Goal: Information Seeking & Learning: Learn about a topic

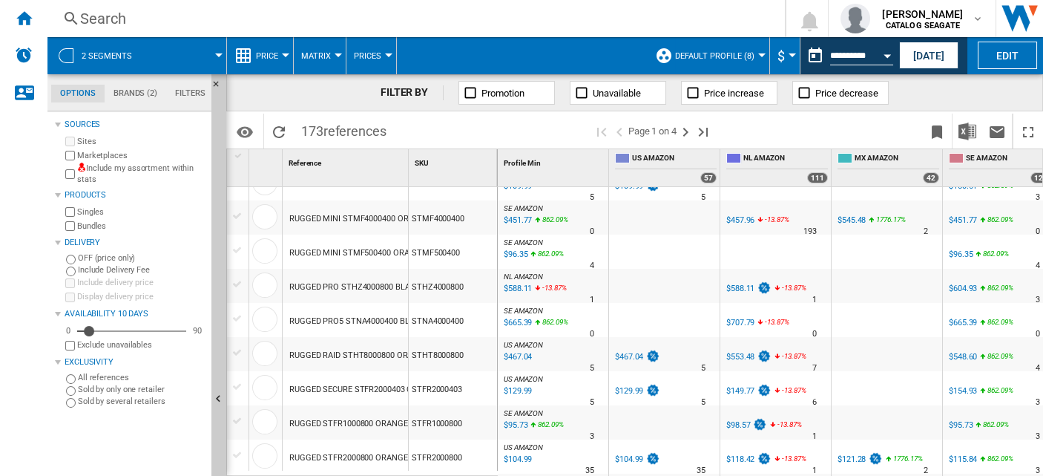
scroll to position [0, 17]
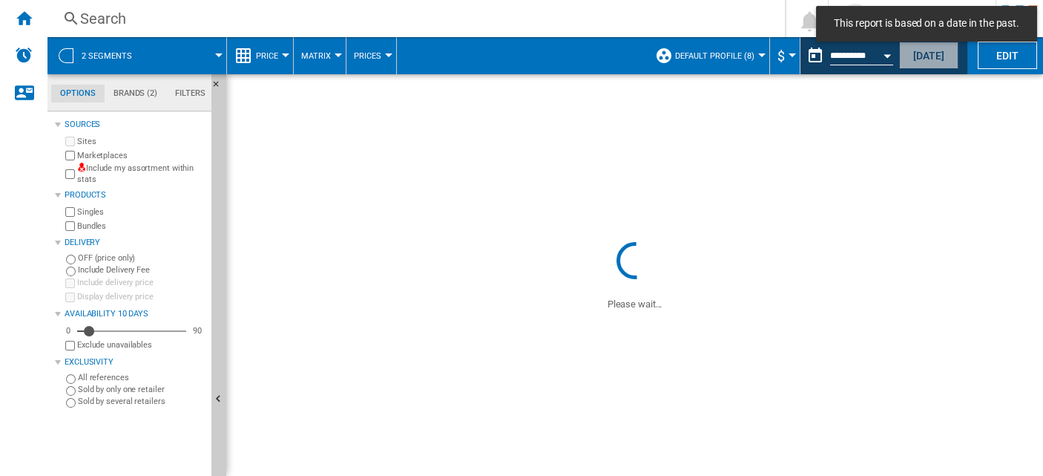
click at [926, 64] on button "[DATE]" at bounding box center [928, 55] width 59 height 27
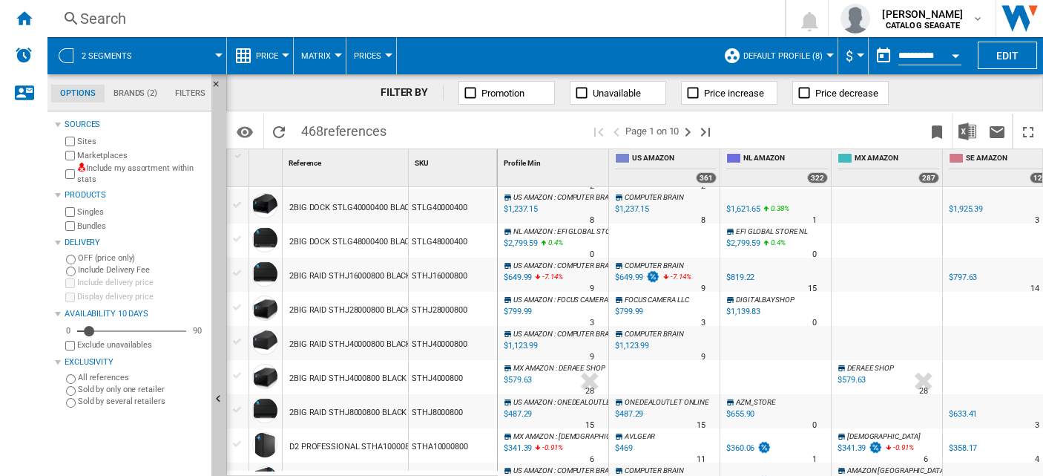
scroll to position [659, 0]
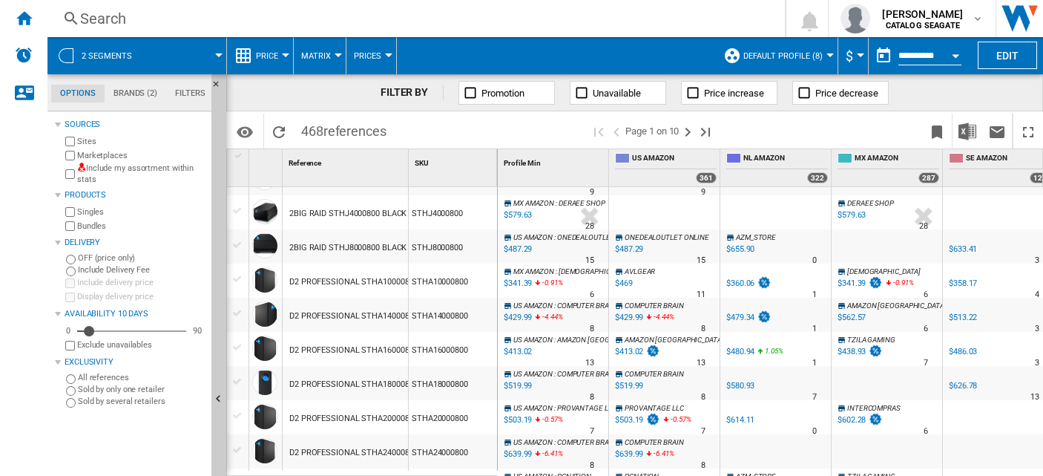
click at [114, 151] on label "Marketplaces" at bounding box center [141, 155] width 128 height 11
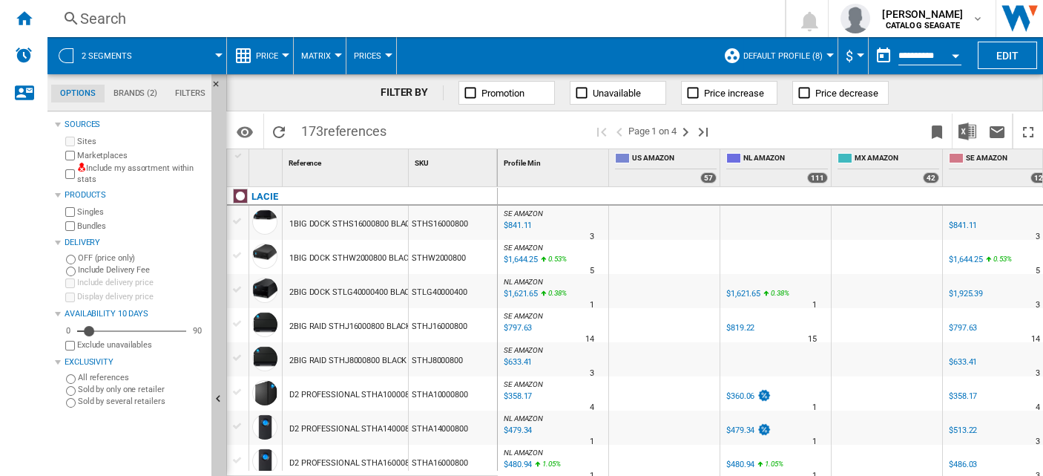
click at [106, 154] on label "Marketplaces" at bounding box center [141, 155] width 128 height 11
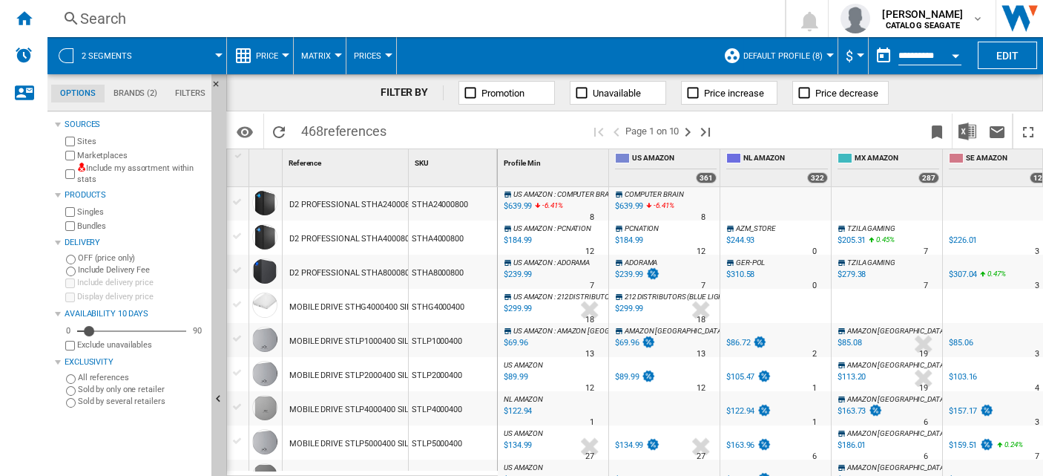
scroll to position [1154, 0]
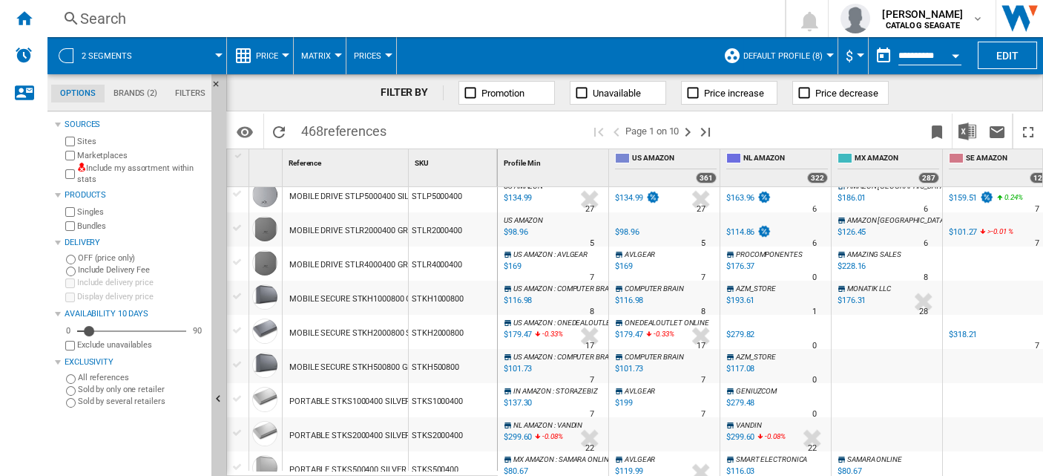
click at [117, 154] on label "Marketplaces" at bounding box center [141, 155] width 128 height 11
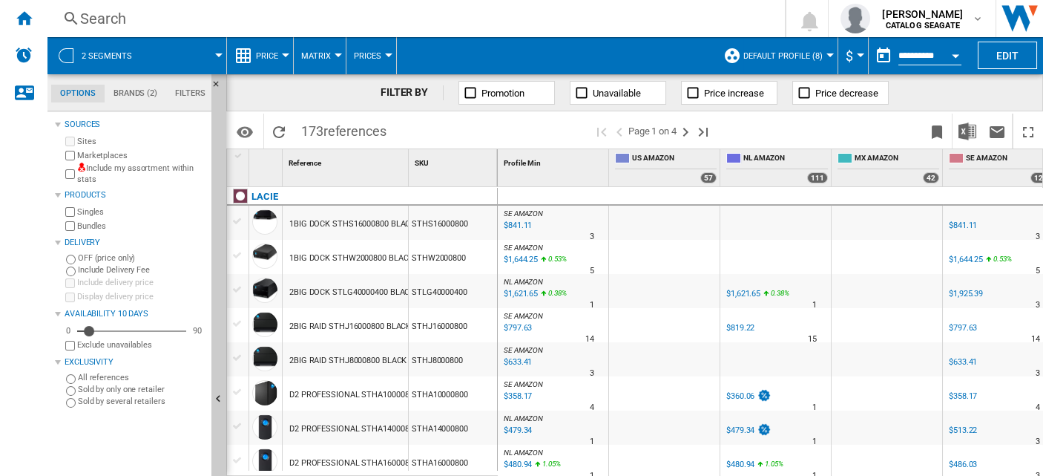
scroll to position [165, 0]
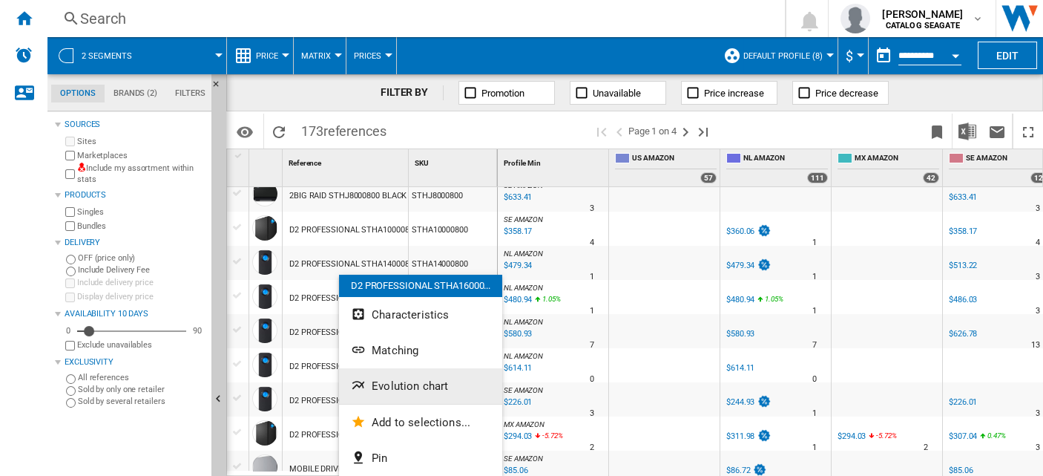
click at [453, 383] on button "Evolution chart" at bounding box center [420, 386] width 163 height 36
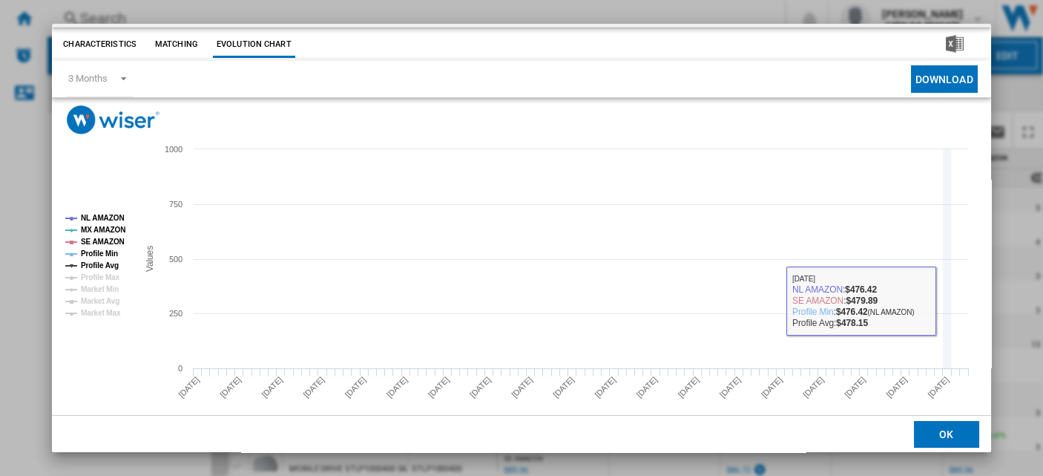
scroll to position [50, 0]
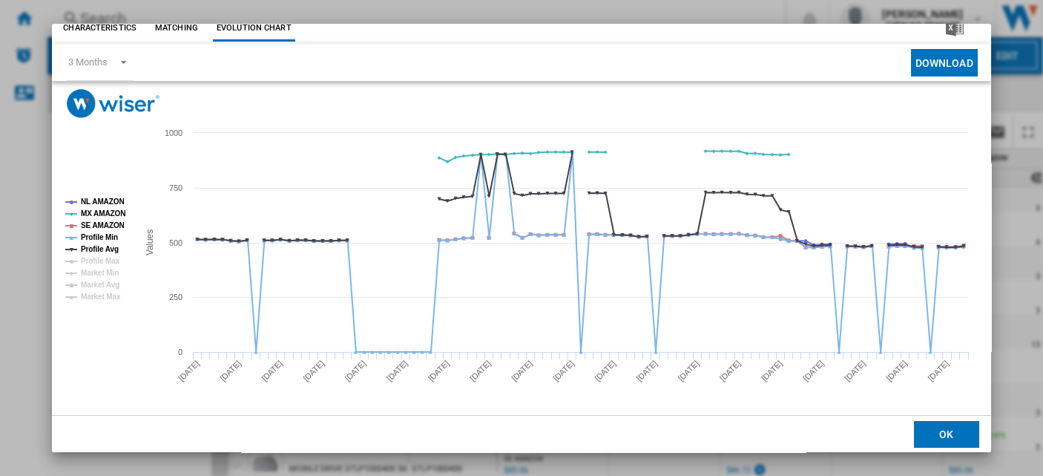
click at [1011, 284] on div "LACIE D2 PROFESSIONAL STHA16000800 BLACK 16TB Characteristics Matching Evolutio…" at bounding box center [521, 238] width 1043 height 476
click at [948, 426] on button "OK" at bounding box center [946, 433] width 65 height 27
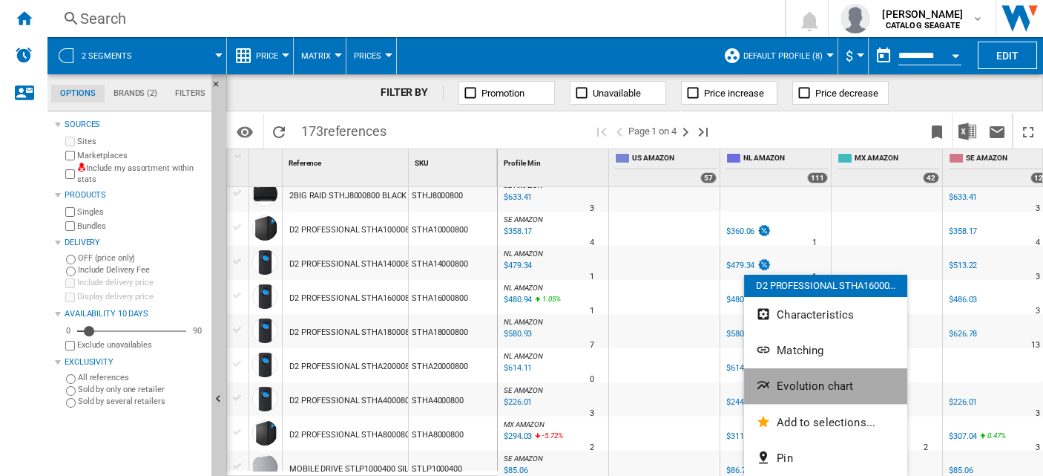
click at [839, 384] on span "Evolution chart" at bounding box center [815, 385] width 76 height 13
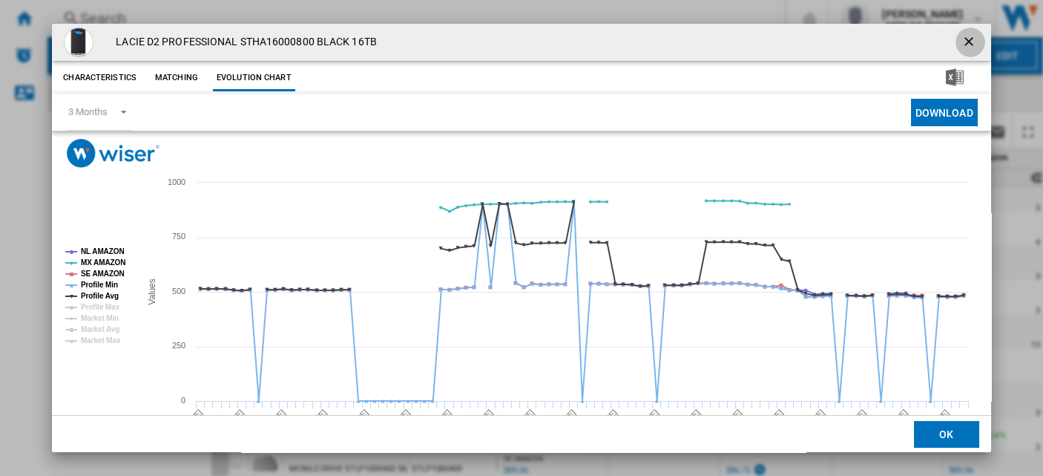
click at [962, 42] on ng-md-icon "getI18NText('BUTTONS.CLOSE_DIALOG')" at bounding box center [971, 43] width 18 height 18
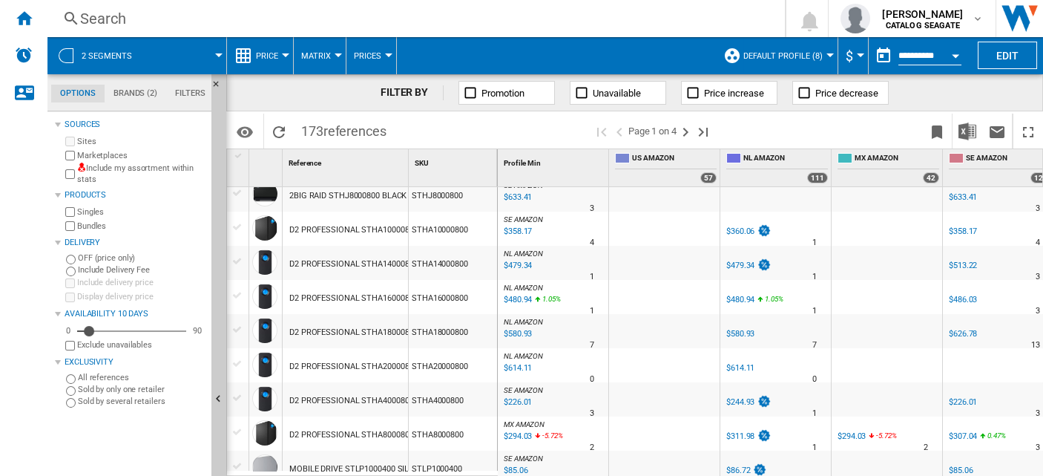
scroll to position [329, 0]
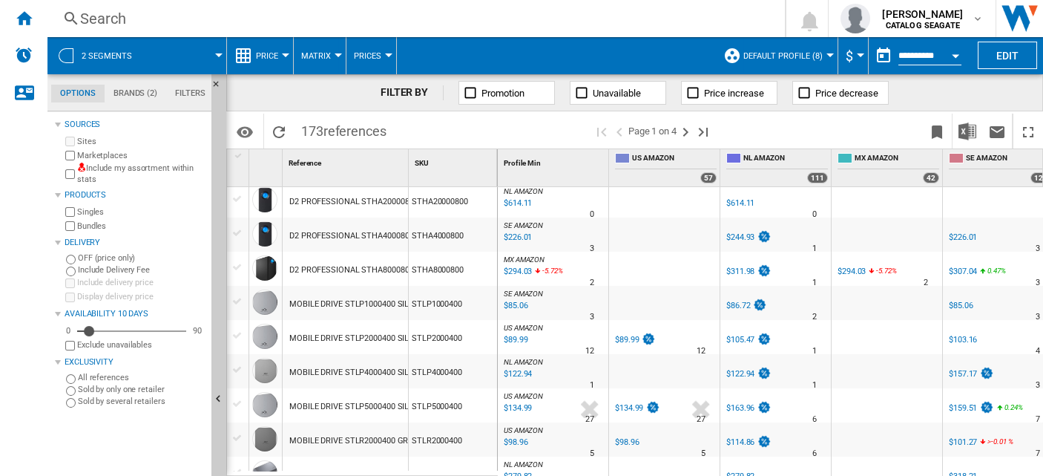
click at [332, 56] on button "Matrix" at bounding box center [319, 55] width 37 height 37
click at [333, 130] on span "Ranking" at bounding box center [326, 127] width 40 height 13
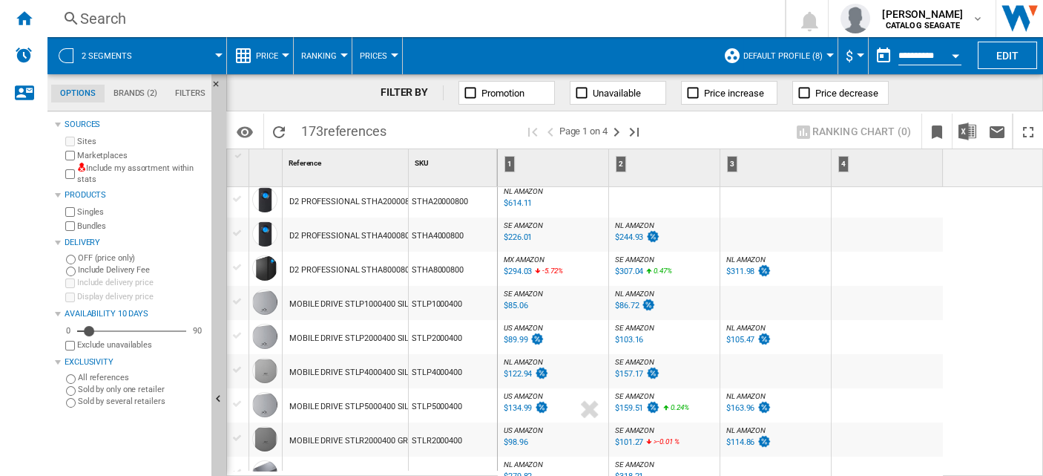
scroll to position [494, 0]
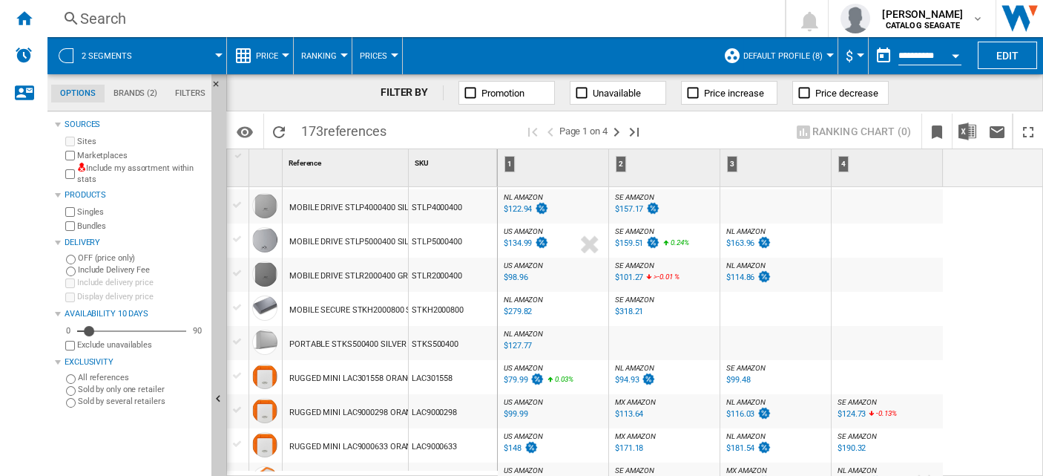
click at [521, 236] on div "$134.99" at bounding box center [525, 243] width 47 height 15
click at [560, 245] on div "%" at bounding box center [560, 245] width 7 height 18
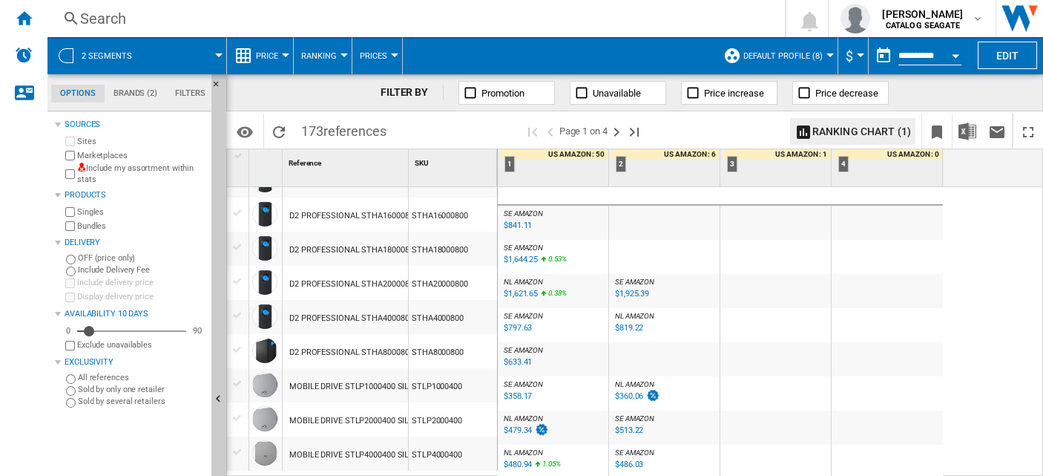
scroll to position [0, 0]
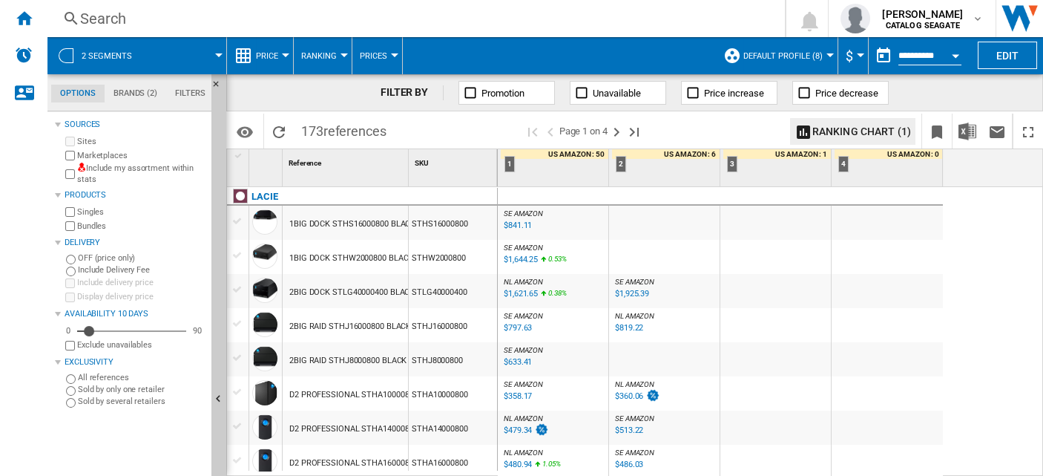
click at [282, 60] on button "Price" at bounding box center [271, 55] width 30 height 37
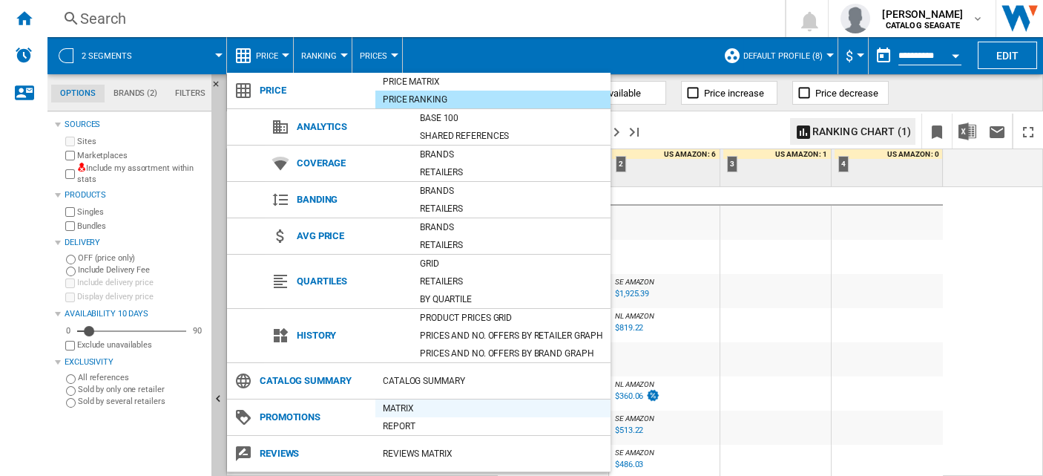
click at [407, 408] on div "Matrix" at bounding box center [493, 408] width 235 height 15
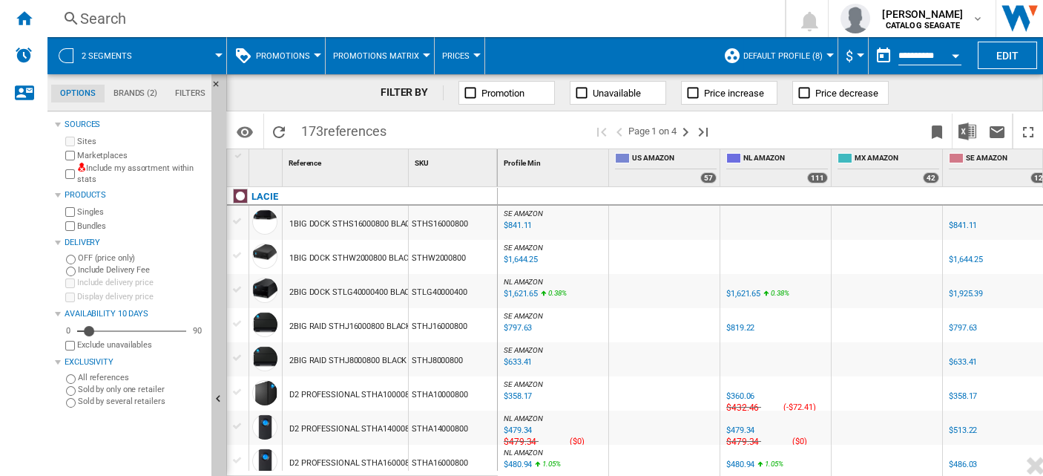
click at [393, 62] on button "Promotions Matrix" at bounding box center [380, 55] width 94 height 37
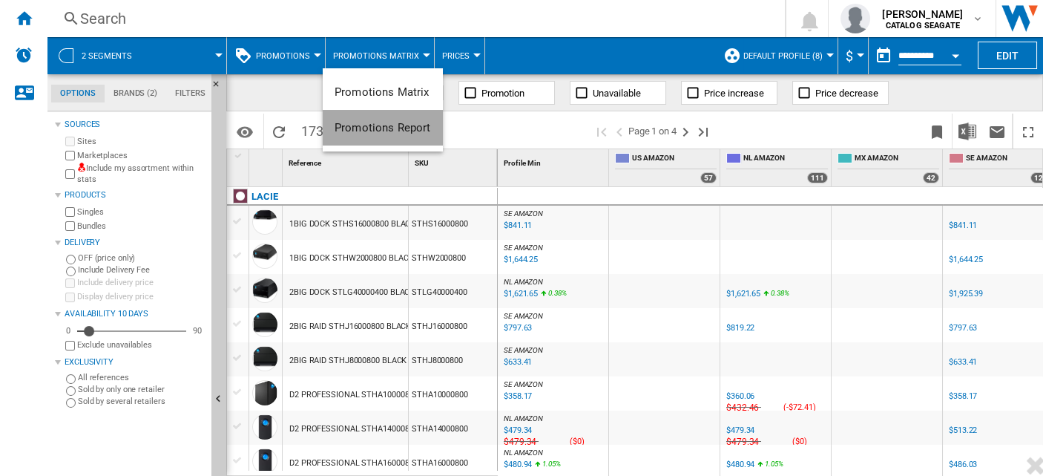
click at [401, 132] on span "Promotions Report" at bounding box center [383, 127] width 96 height 13
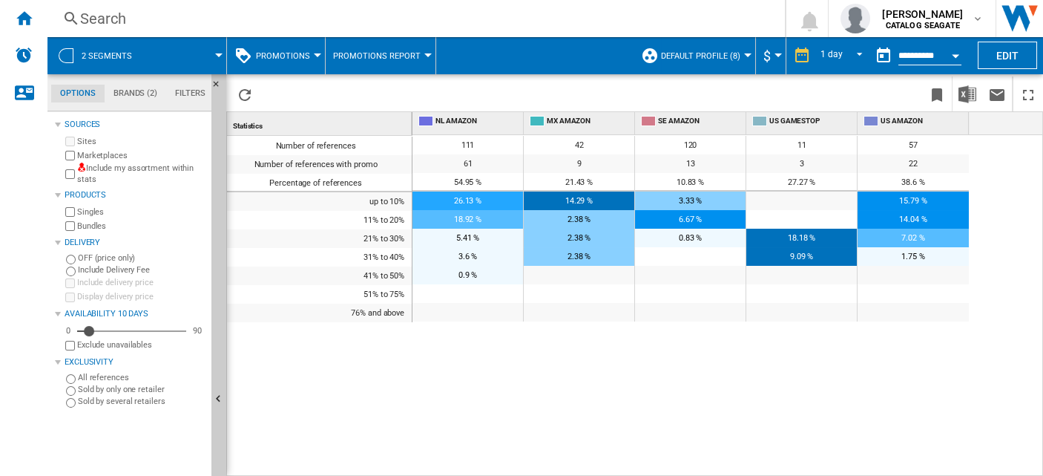
drag, startPoint x: 584, startPoint y: 202, endPoint x: 572, endPoint y: 205, distance: 12.2
click at [572, 205] on div at bounding box center [521, 238] width 1043 height 476
click at [572, 240] on span "2.38 %" at bounding box center [579, 238] width 23 height 10
click at [572, 278] on div at bounding box center [579, 275] width 111 height 19
click at [310, 56] on button "Promotions" at bounding box center [287, 55] width 62 height 37
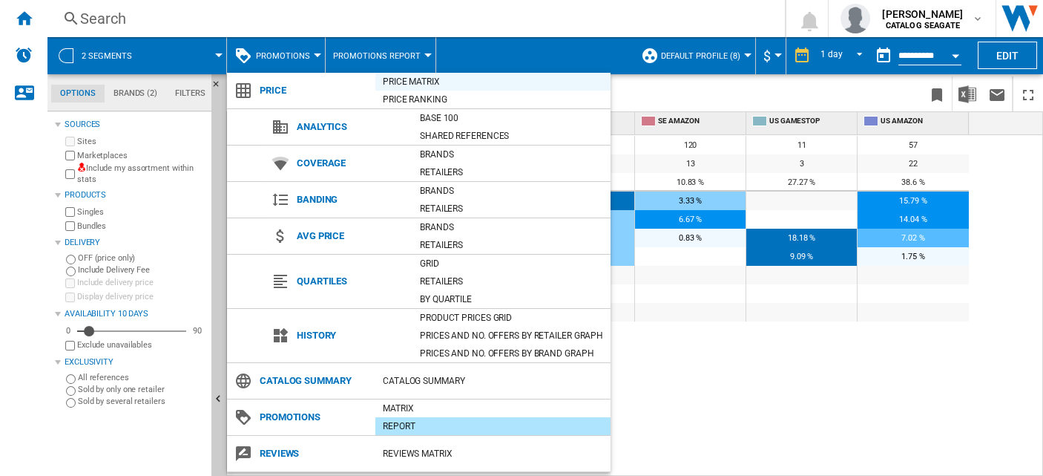
click at [417, 79] on div "Price Matrix" at bounding box center [493, 81] width 235 height 15
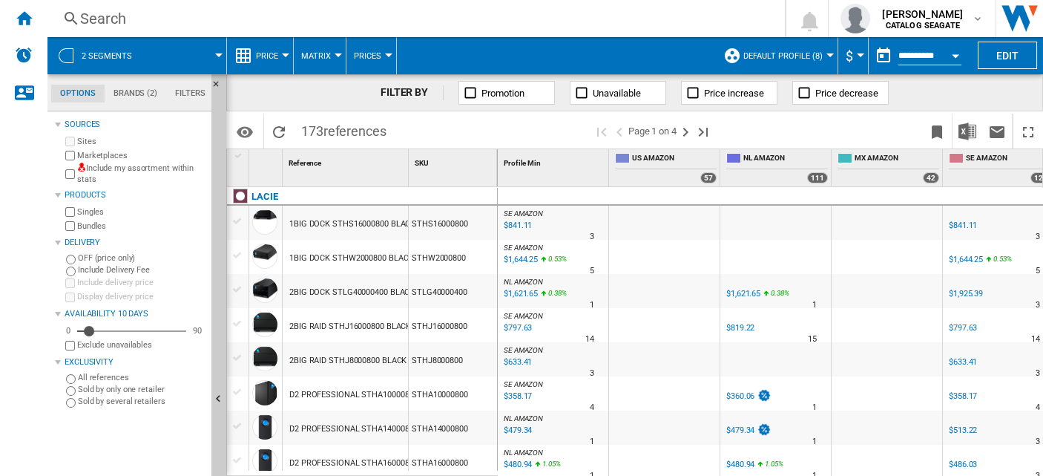
click at [827, 54] on div at bounding box center [830, 55] width 7 height 4
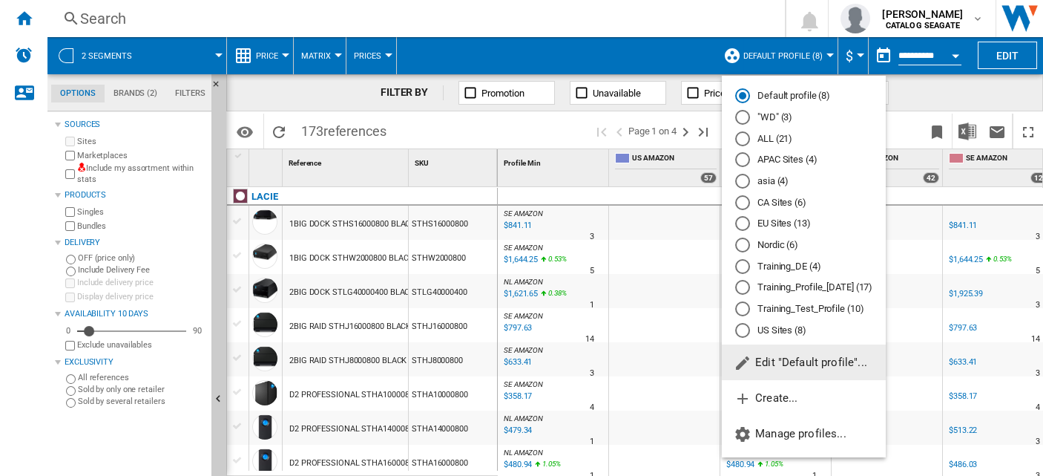
click at [827, 54] on md-backdrop at bounding box center [521, 238] width 1043 height 476
